Goal: Information Seeking & Learning: Check status

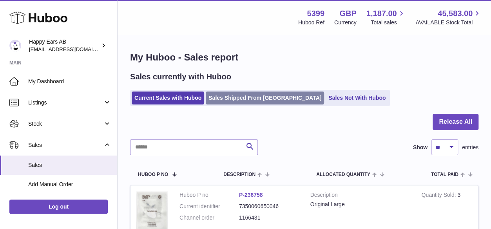
click at [220, 99] on link "Sales Shipped From [GEOGRAPHIC_DATA]" at bounding box center [265, 97] width 118 height 13
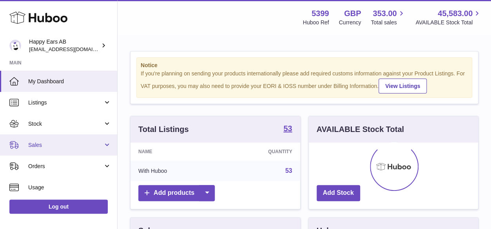
scroll to position [122, 169]
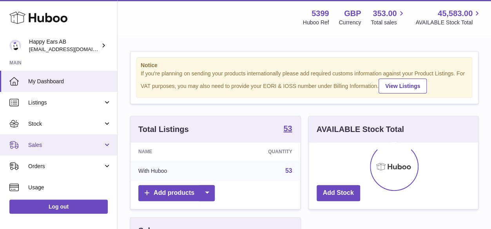
click at [52, 148] on span "Sales" at bounding box center [65, 144] width 75 height 7
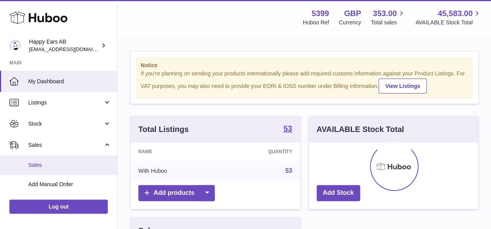
click at [41, 165] on span "Sales" at bounding box center [69, 164] width 83 height 7
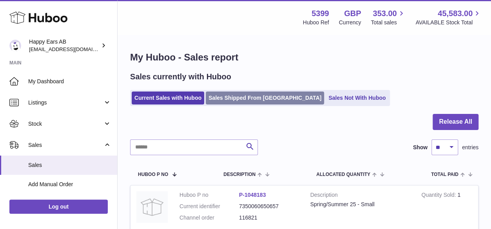
click at [261, 97] on link "Sales Shipped From [GEOGRAPHIC_DATA]" at bounding box center [265, 97] width 118 height 13
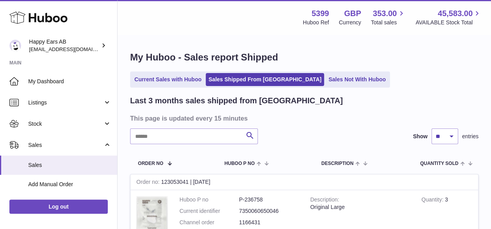
drag, startPoint x: 153, startPoint y: 153, endPoint x: 154, endPoint y: 148, distance: 5.5
drag, startPoint x: 154, startPoint y: 148, endPoint x: 159, endPoint y: 136, distance: 13.0
click at [159, 136] on input "text" at bounding box center [194, 136] width 128 height 16
paste input "**********"
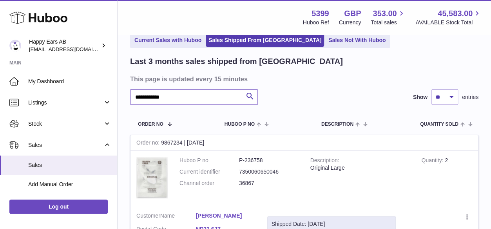
scroll to position [138, 0]
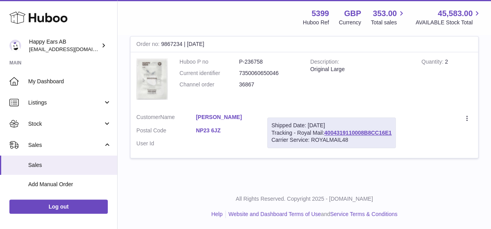
type input "**********"
